Goal: Use online tool/utility: Utilize a website feature to perform a specific function

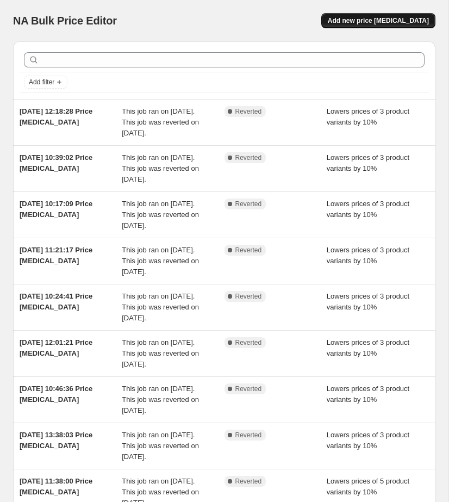
click at [357, 20] on span "Add new price [MEDICAL_DATA]" at bounding box center [378, 20] width 101 height 9
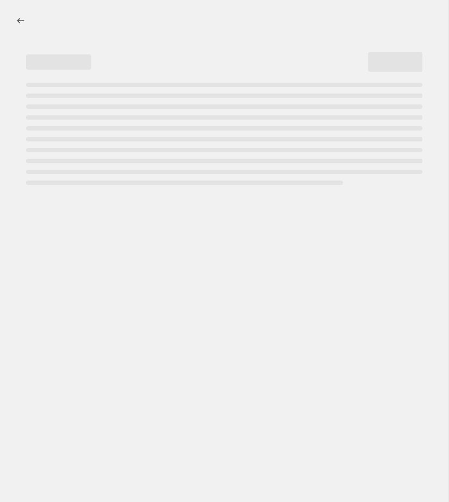
select select "percentage"
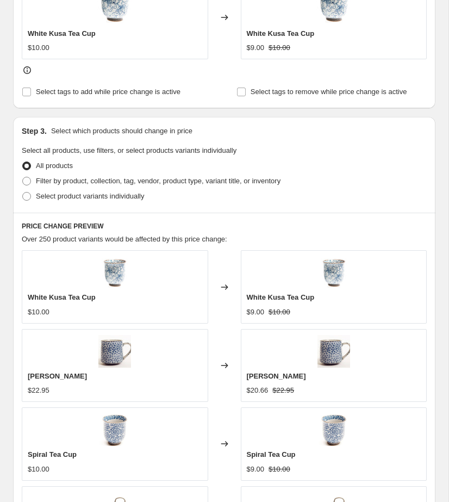
scroll to position [530, 0]
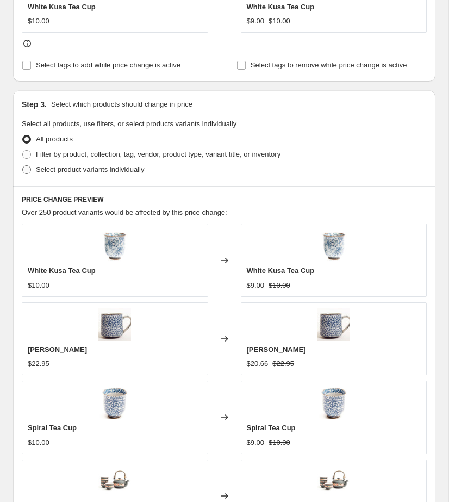
click at [71, 170] on span "Select product variants individually" at bounding box center [90, 169] width 108 height 8
click at [23, 166] on input "Select product variants individually" at bounding box center [22, 165] width 1 height 1
radio input "true"
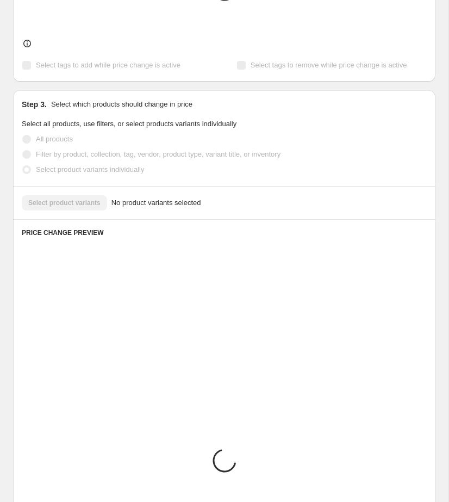
scroll to position [478, 0]
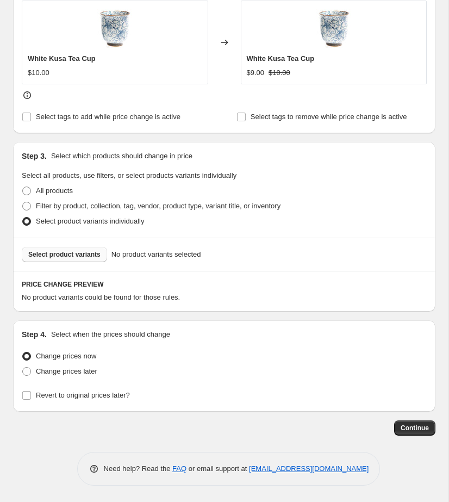
click at [72, 256] on span "Select product variants" at bounding box center [64, 254] width 72 height 9
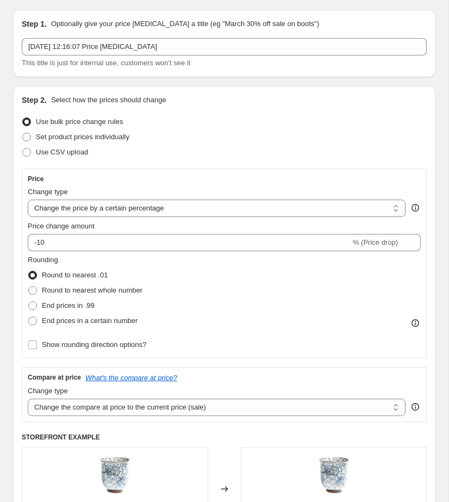
scroll to position [0, 0]
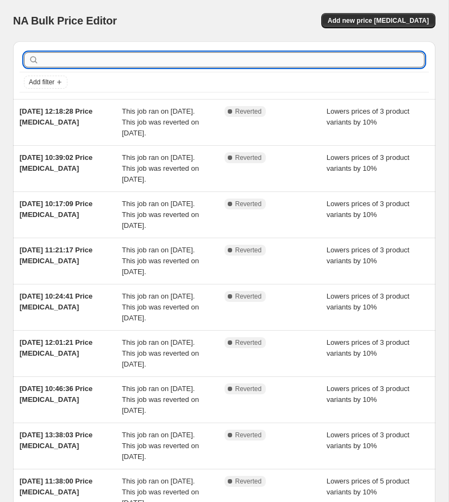
click at [172, 61] on input "text" at bounding box center [232, 59] width 383 height 15
type input "[DEMOGRAPHIC_DATA]"
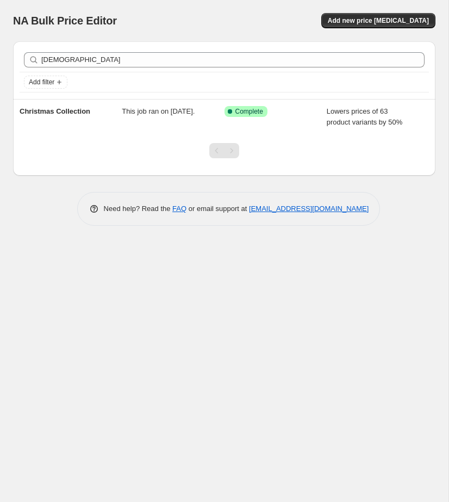
drag, startPoint x: 369, startPoint y: 5, endPoint x: 375, endPoint y: 12, distance: 8.5
click at [371, 7] on div "NA Bulk Price Editor. This page is ready NA Bulk Price Editor Add new price [ME…" at bounding box center [224, 20] width 422 height 41
click at [376, 19] on span "Add new price [MEDICAL_DATA]" at bounding box center [378, 20] width 101 height 9
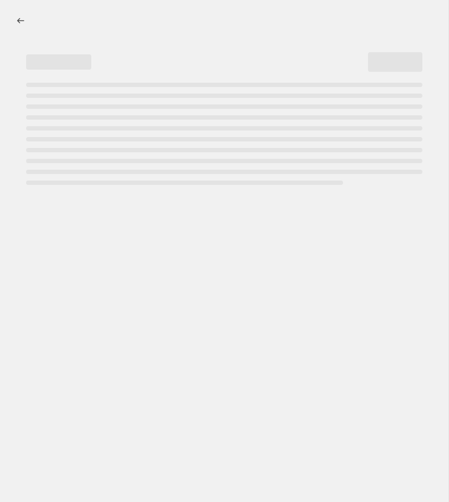
select select "percentage"
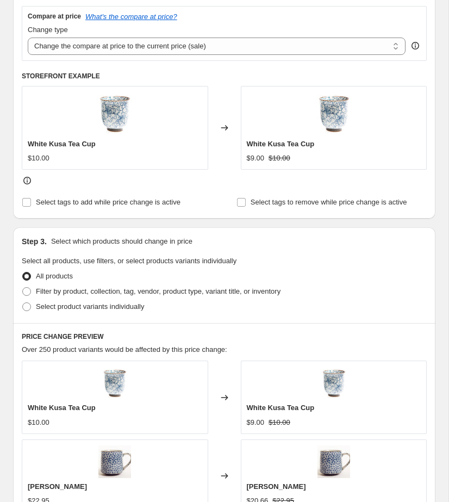
scroll to position [394, 0]
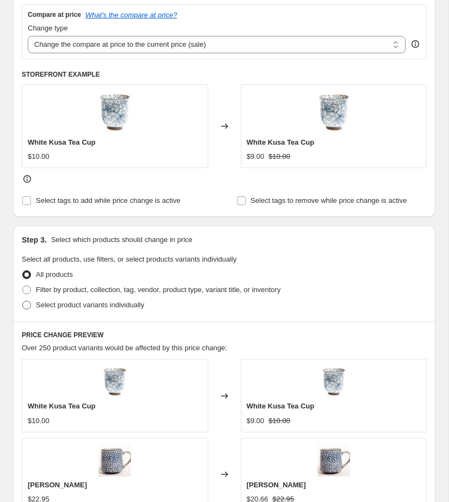
click at [41, 309] on span "Select product variants individually" at bounding box center [90, 305] width 108 height 11
click at [23, 301] on input "Select product variants individually" at bounding box center [22, 301] width 1 height 1
radio input "true"
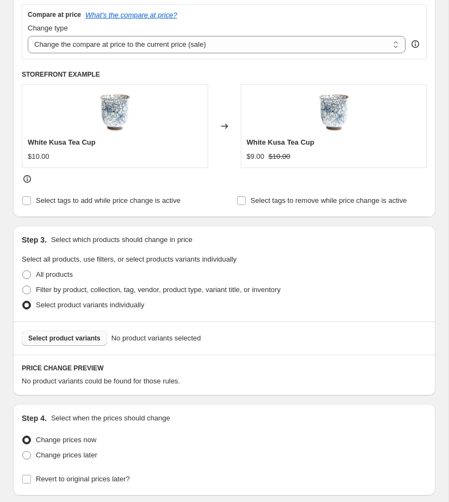
click at [80, 334] on span "Select product variants" at bounding box center [64, 338] width 72 height 9
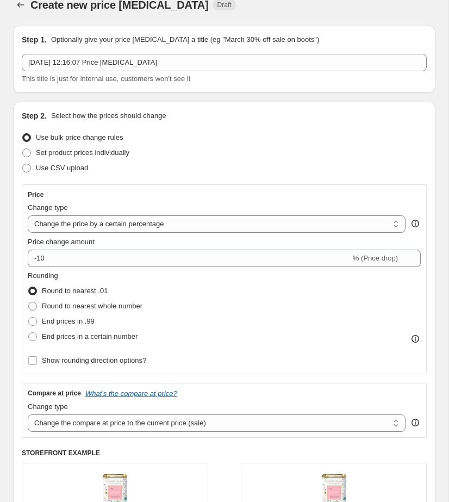
scroll to position [0, 0]
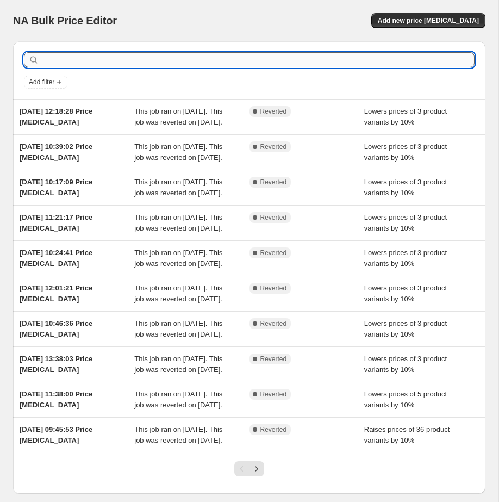
click at [184, 60] on input "text" at bounding box center [257, 59] width 433 height 15
type input "christmas"
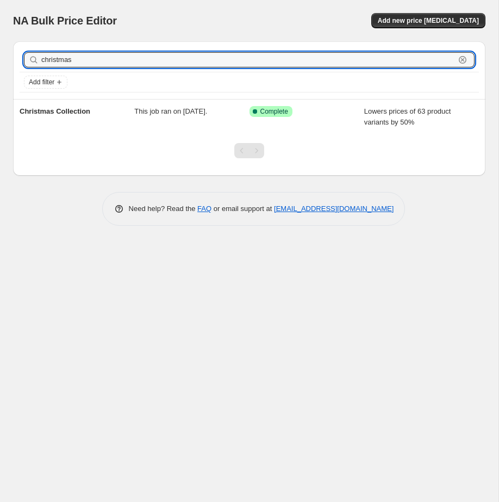
drag, startPoint x: 107, startPoint y: 63, endPoint x: -43, endPoint y: 48, distance: 150.8
click at [0, 48] on html "Home Settings Plans Skip to content NA Bulk Price Editor. This page is ready NA…" at bounding box center [249, 251] width 499 height 502
